Goal: Find specific page/section: Find specific page/section

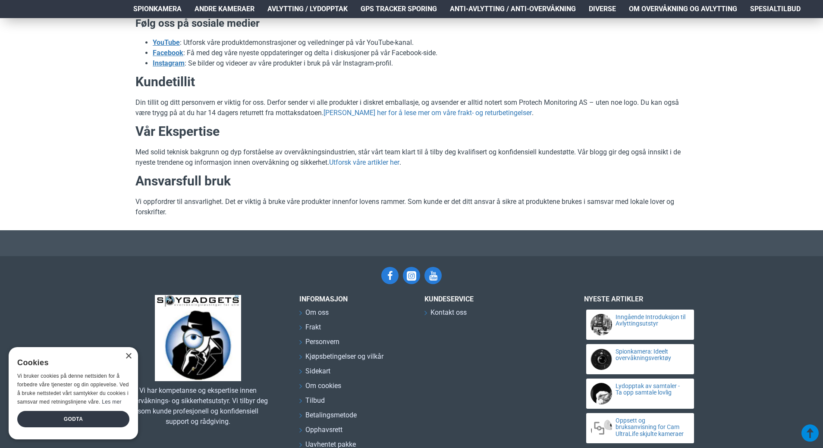
scroll to position [398, 0]
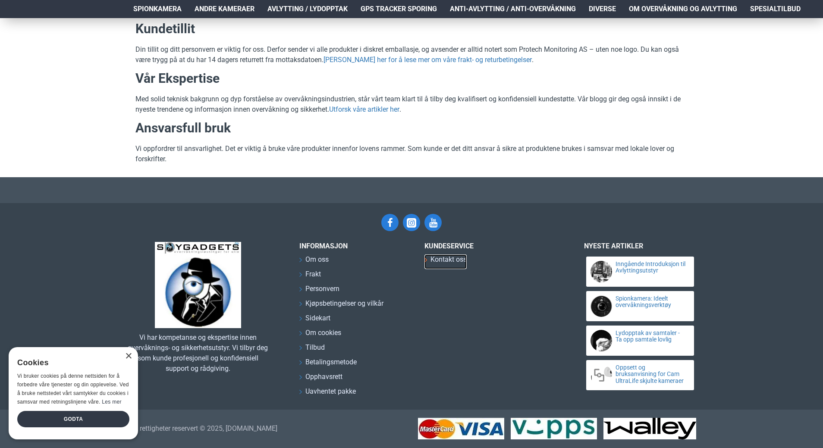
click at [455, 257] on span "Kontakt oss" at bounding box center [448, 259] width 36 height 10
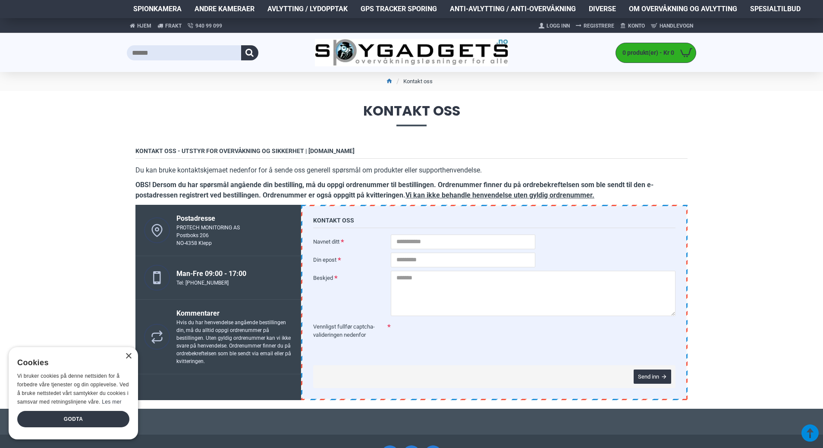
scroll to position [232, 0]
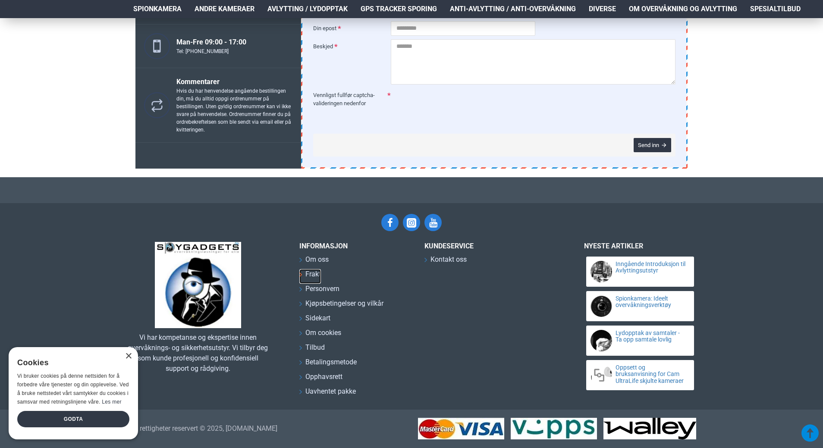
click at [311, 276] on span "Frakt" at bounding box center [313, 274] width 16 height 10
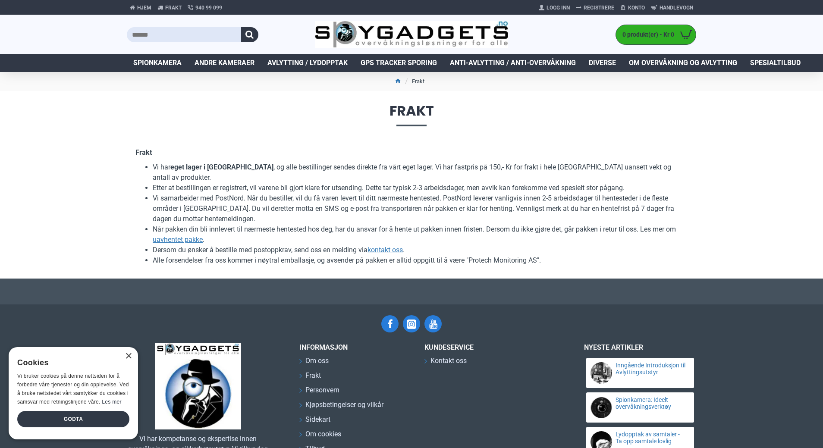
scroll to position [86, 0]
